Goal: Navigation & Orientation: Find specific page/section

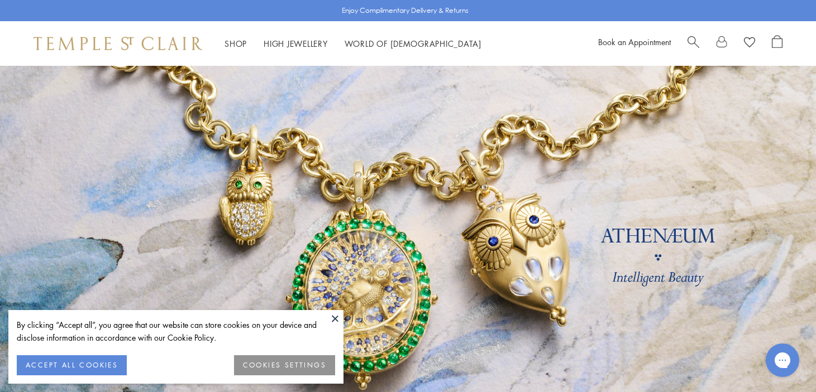
click at [334, 316] on button at bounding box center [335, 318] width 17 height 17
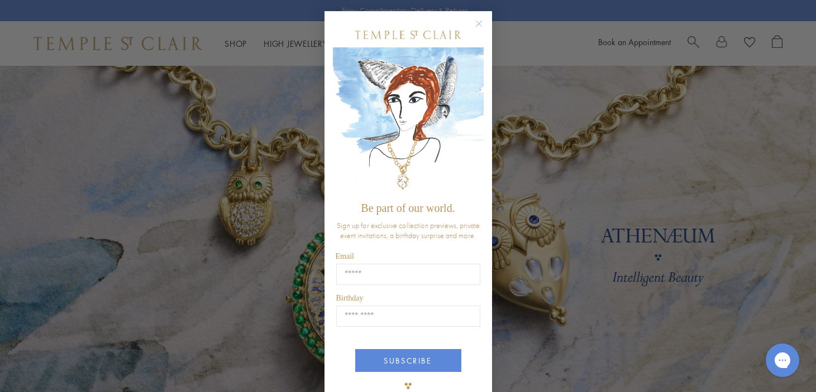
click at [477, 22] on circle "Close dialog" at bounding box center [478, 23] width 13 height 13
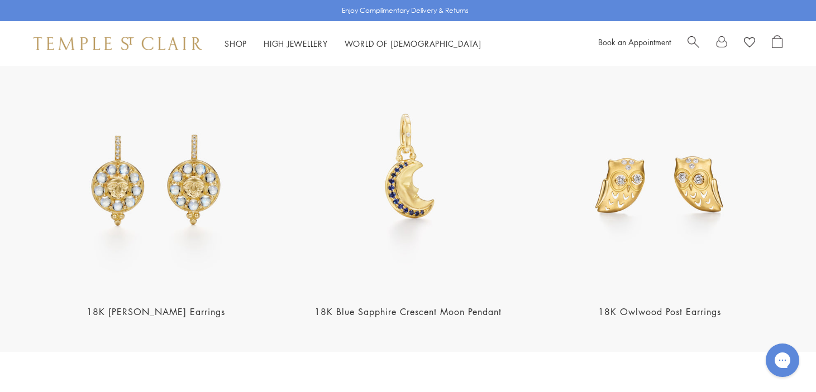
scroll to position [1350, 0]
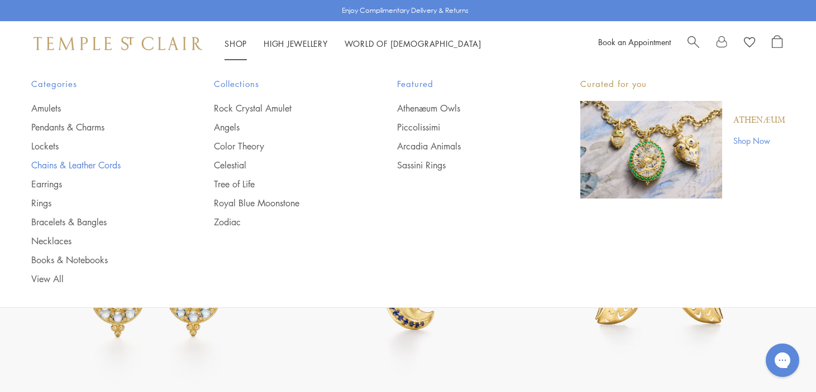
click at [94, 163] on link "Chains & Leather Cords" at bounding box center [100, 165] width 138 height 12
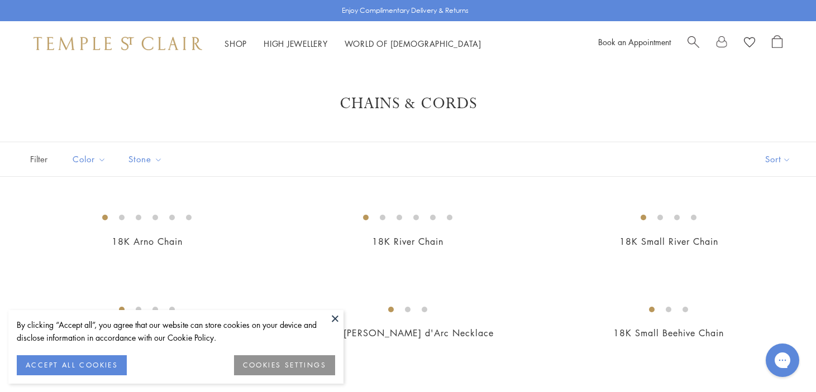
click at [334, 319] on button at bounding box center [335, 318] width 17 height 17
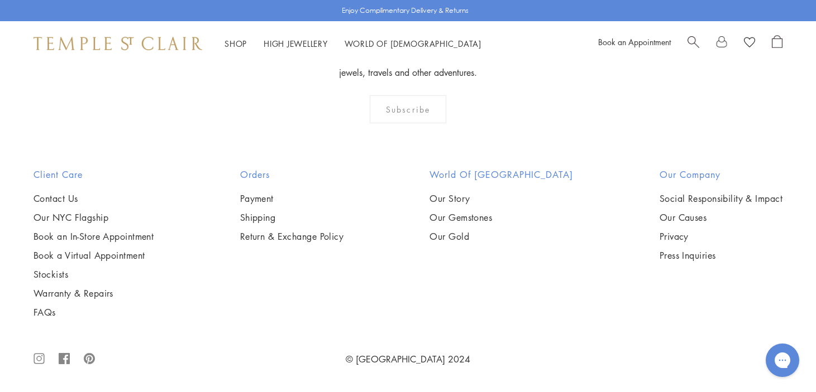
scroll to position [1435, 0]
